Goal: Information Seeking & Learning: Understand process/instructions

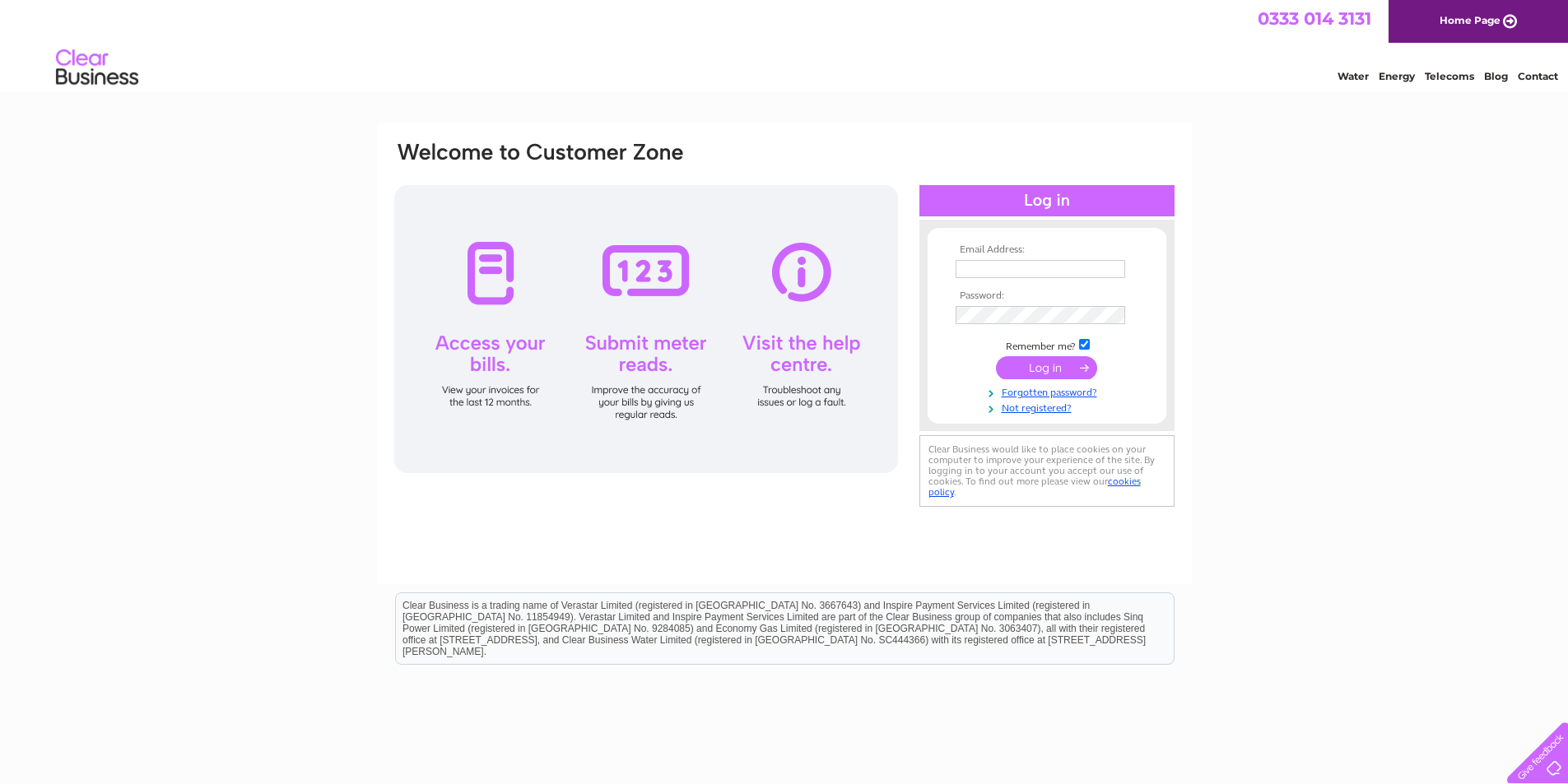
click at [1066, 272] on input "text" at bounding box center [1040, 269] width 169 height 18
type input "dedwards.autumnclub@gmail.com"
click at [1073, 366] on input "submit" at bounding box center [1046, 368] width 102 height 23
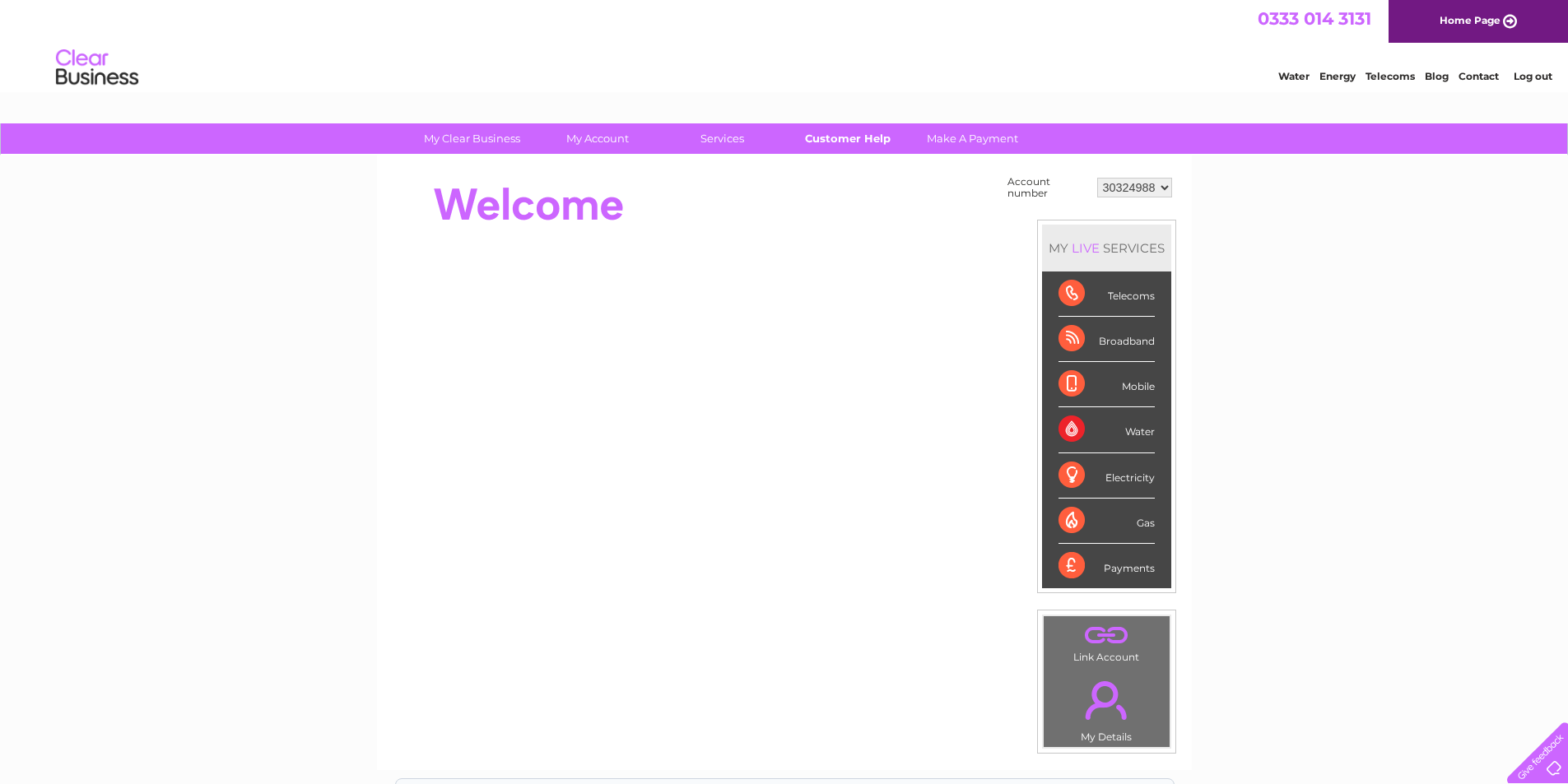
click at [864, 135] on link "Customer Help" at bounding box center [847, 138] width 136 height 30
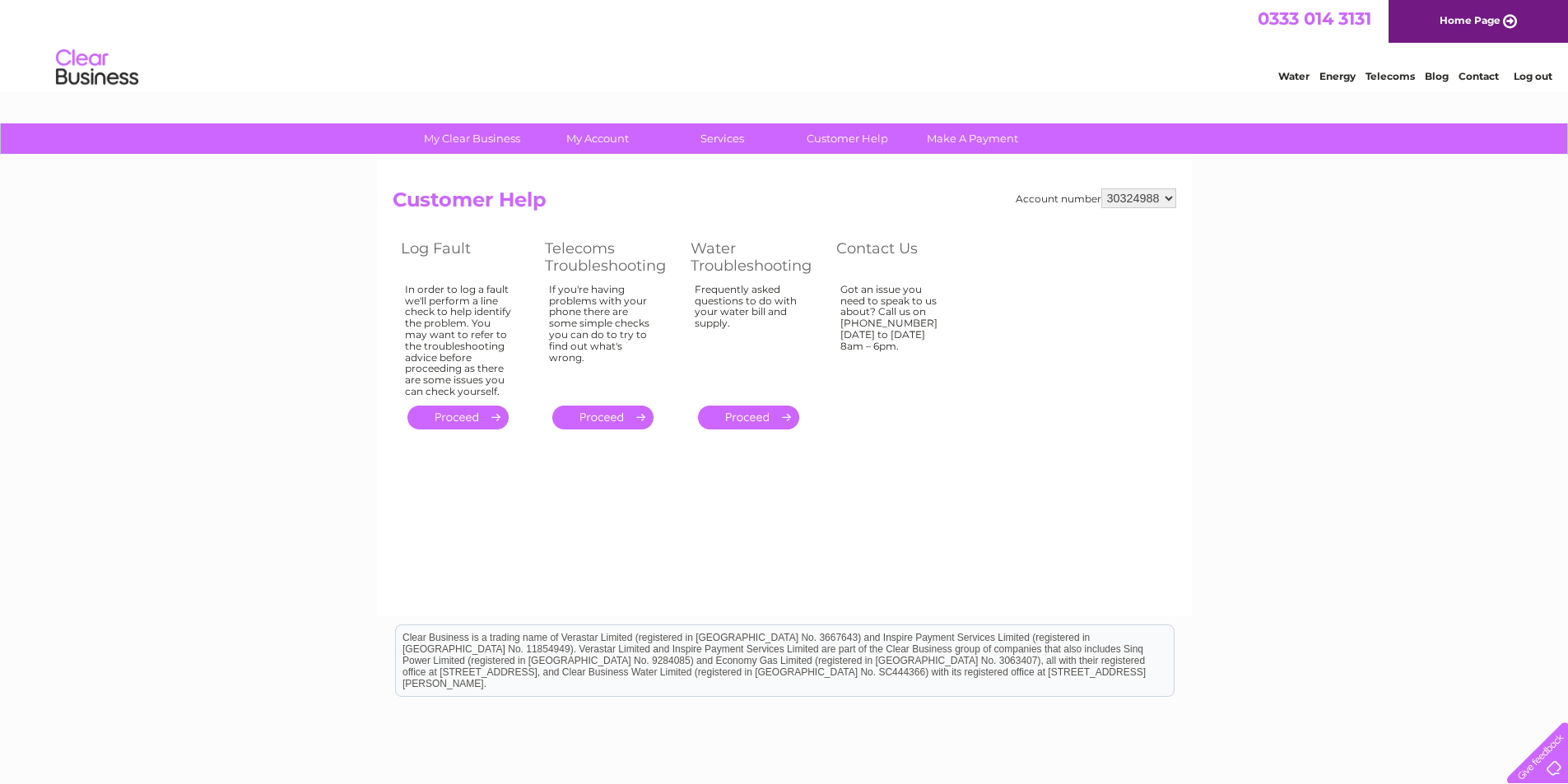
click at [606, 412] on link "." at bounding box center [603, 417] width 102 height 24
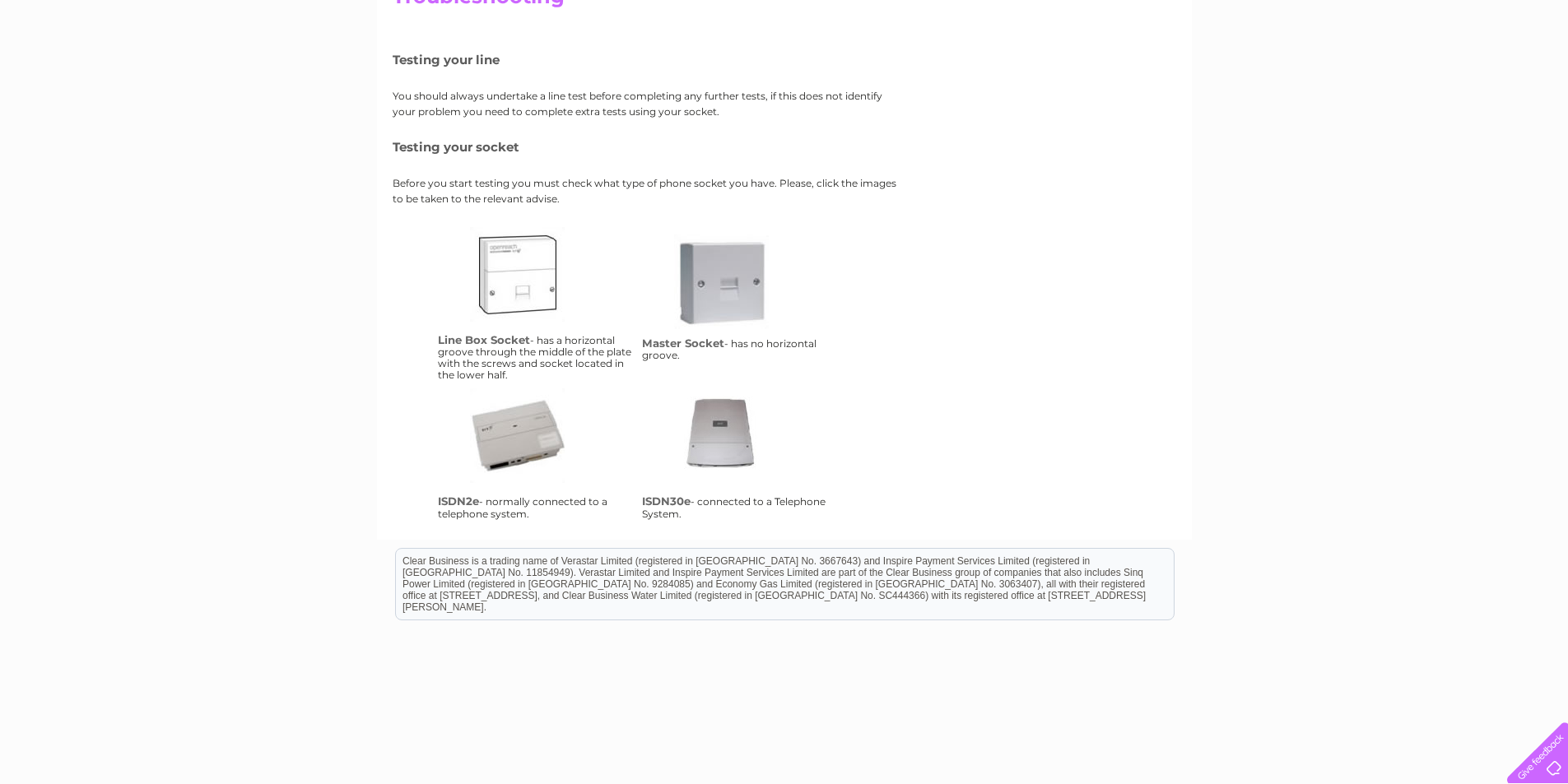
scroll to position [247, 0]
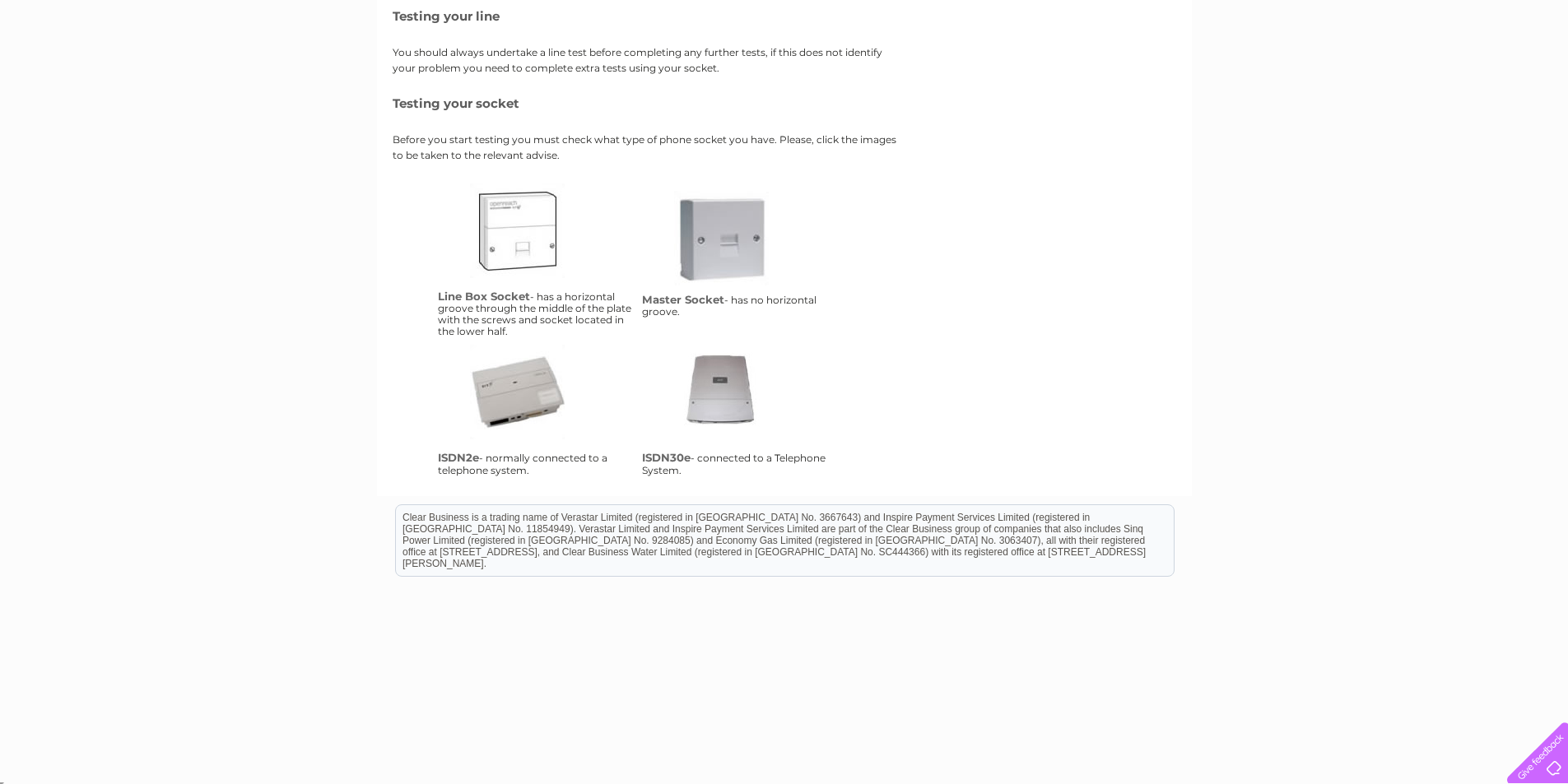
click at [507, 406] on link "isdn2e" at bounding box center [536, 410] width 132 height 132
click at [729, 256] on link "ms" at bounding box center [739, 256] width 132 height 132
click at [724, 267] on link "ms" at bounding box center [739, 256] width 132 height 132
click at [716, 391] on link "isdn30e" at bounding box center [739, 410] width 132 height 132
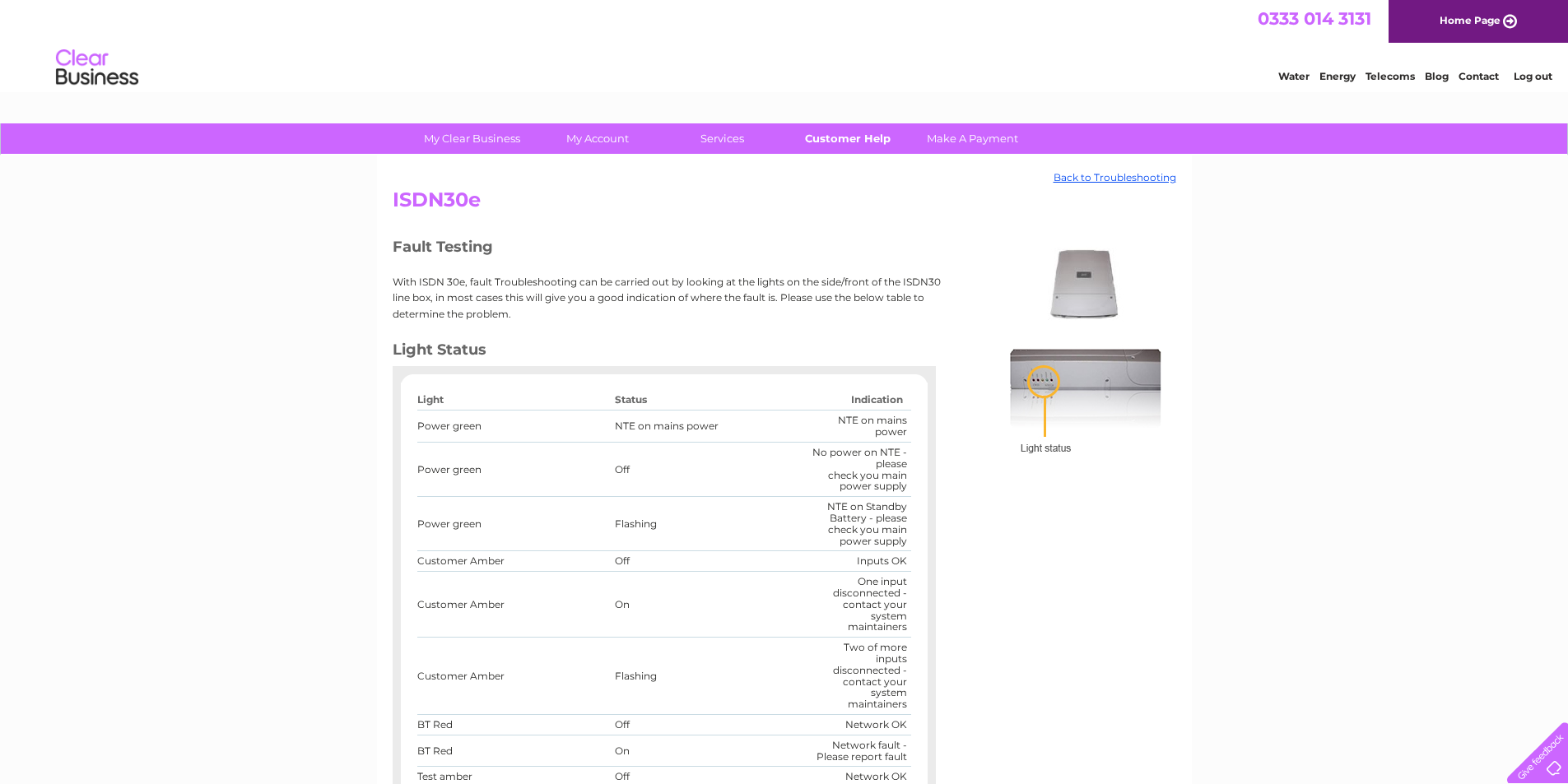
click at [858, 131] on link "Customer Help" at bounding box center [847, 138] width 136 height 30
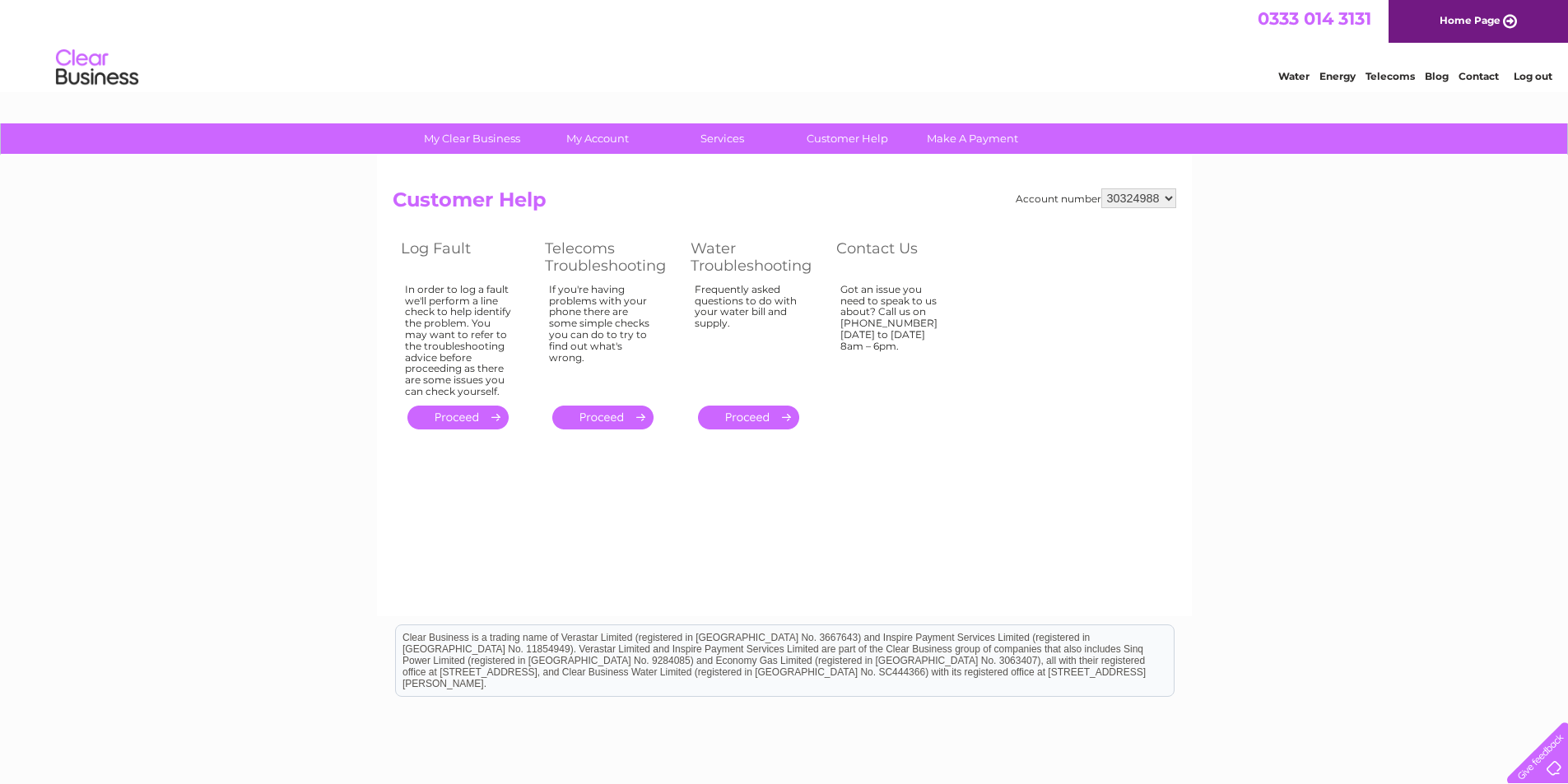
click at [480, 415] on link "." at bounding box center [458, 417] width 102 height 24
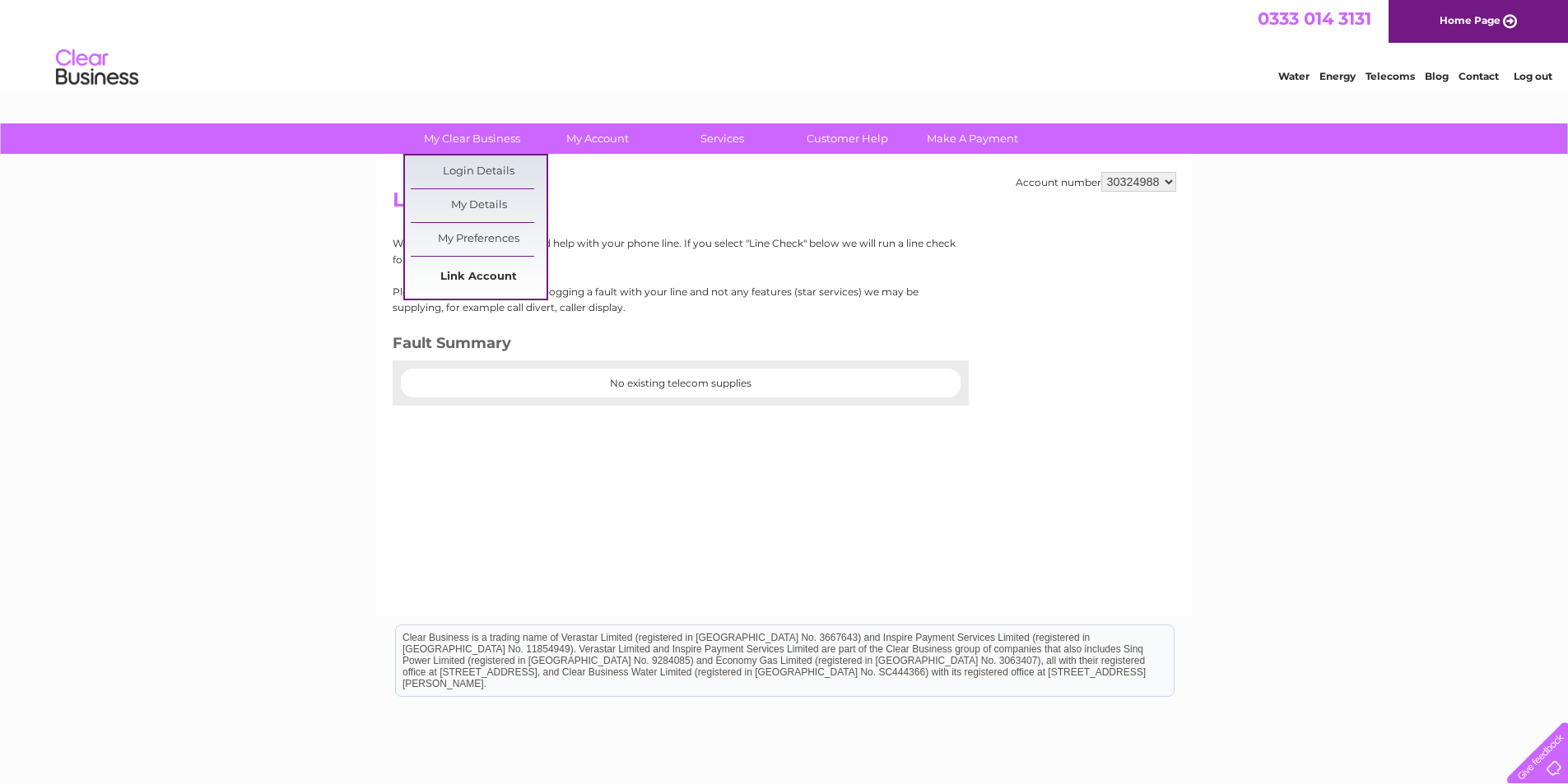
click at [481, 278] on link "Link Account" at bounding box center [478, 278] width 136 height 33
click at [483, 198] on link "My Details" at bounding box center [478, 206] width 136 height 33
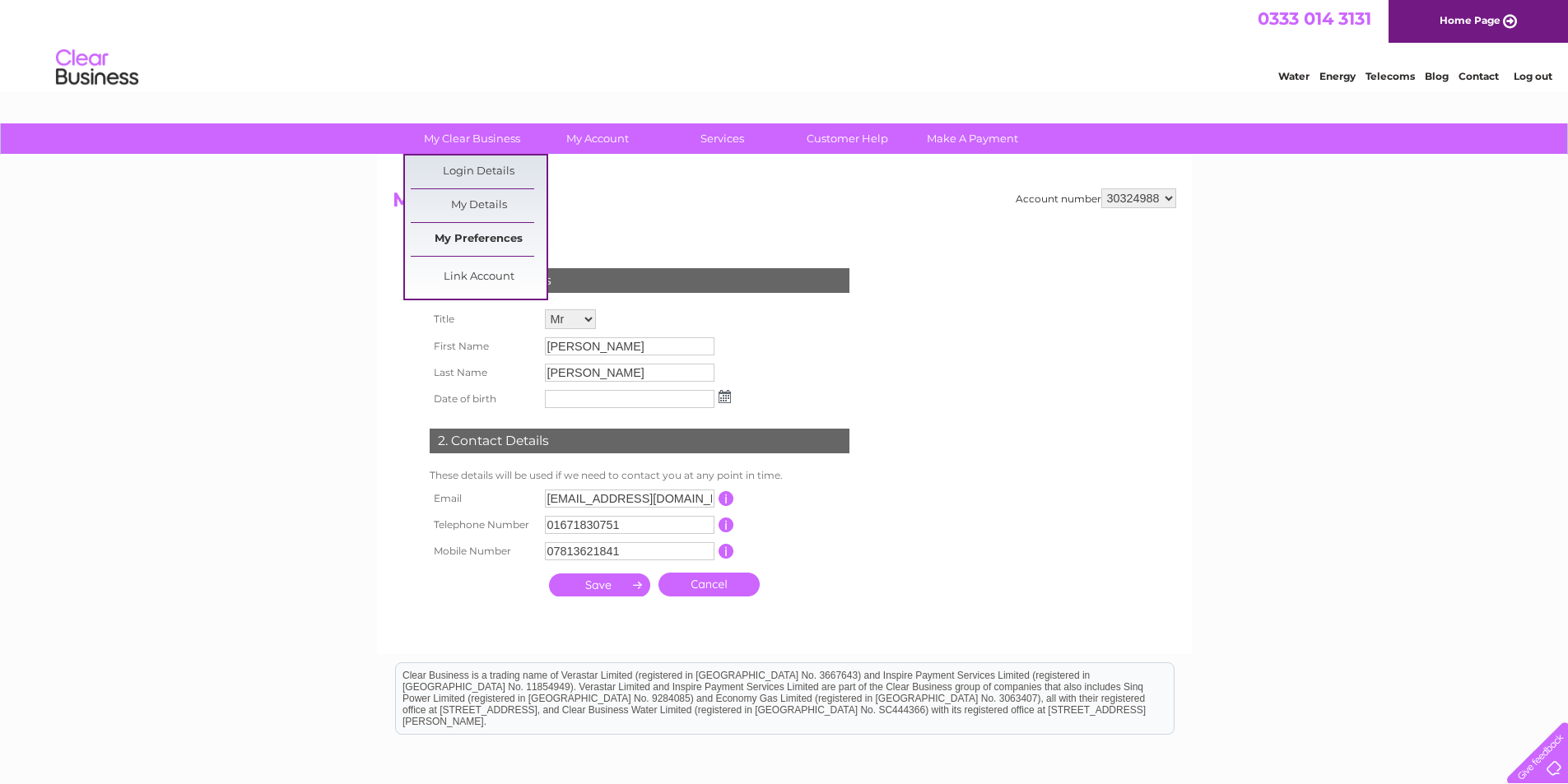
click at [493, 236] on link "My Preferences" at bounding box center [478, 239] width 136 height 33
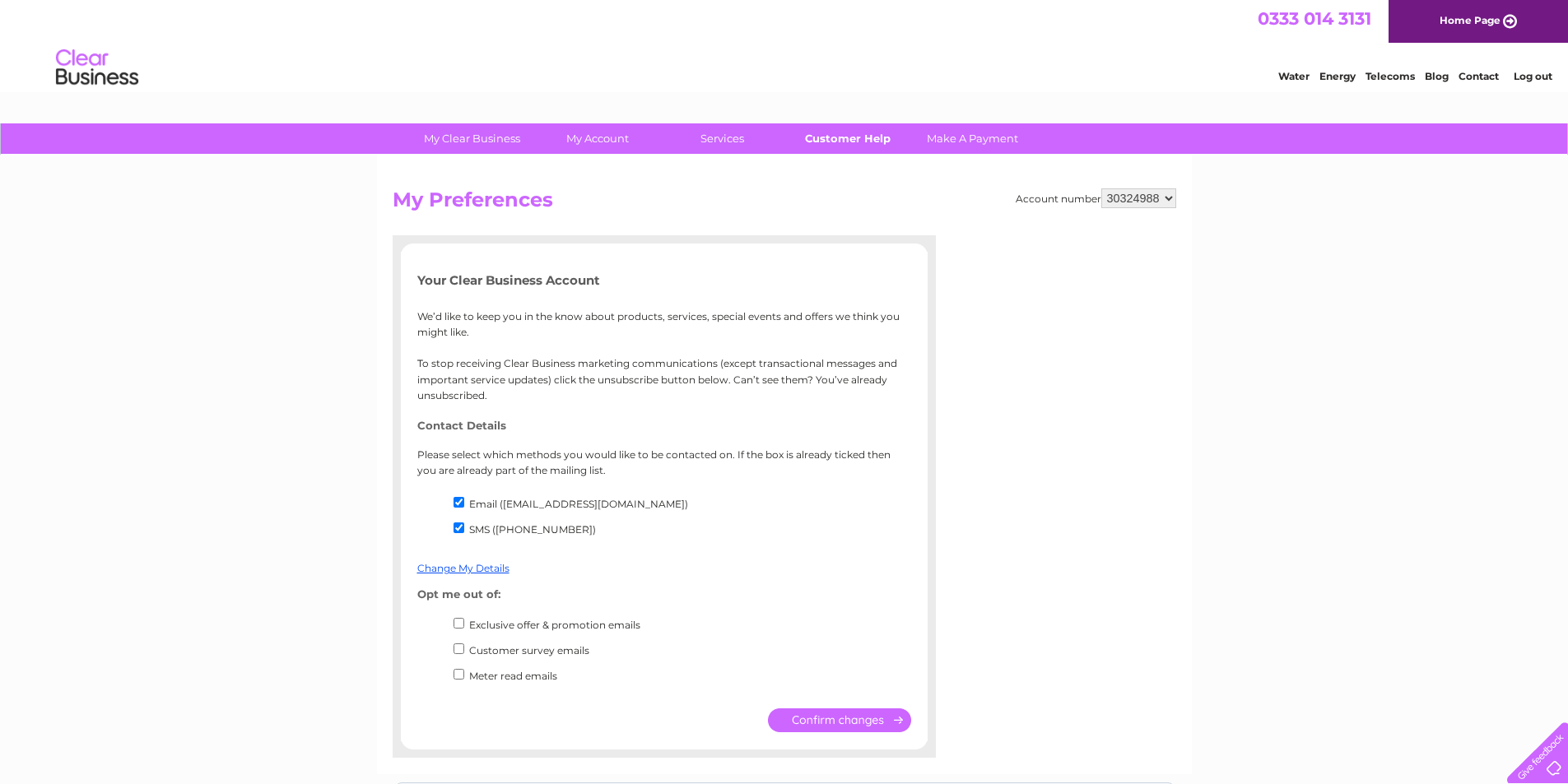
click at [856, 137] on link "Customer Help" at bounding box center [847, 138] width 136 height 30
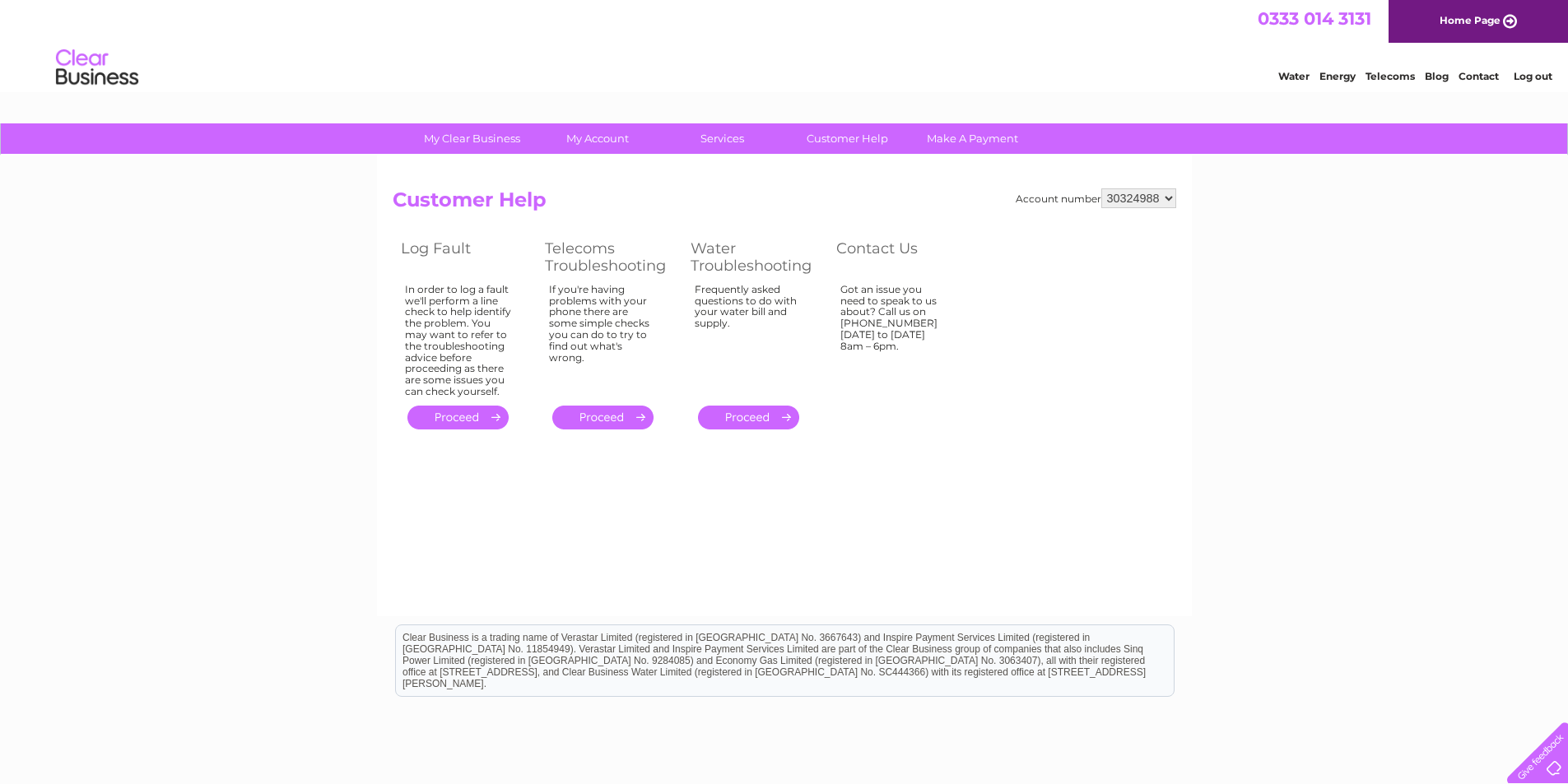
click at [606, 415] on link "." at bounding box center [603, 417] width 102 height 24
